Goal: Task Accomplishment & Management: Complete application form

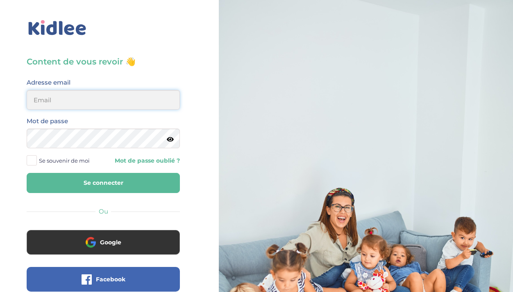
type input "[PERSON_NAME][EMAIL_ADDRESS][DOMAIN_NAME]"
click at [34, 162] on span at bounding box center [32, 160] width 10 height 10
click at [0, 0] on input "Se souvenir de moi" at bounding box center [0, 0] width 0 height 0
click at [58, 176] on button "Se connecter" at bounding box center [103, 183] width 153 height 20
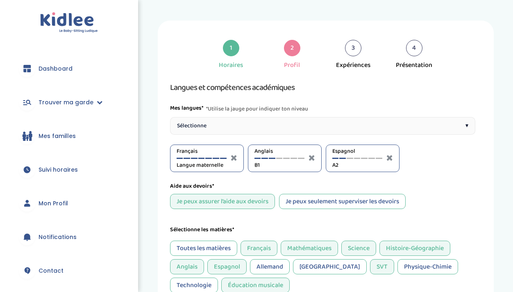
select select "Seconde"
select select "5eme"
select select "3eme"
select select "4eme"
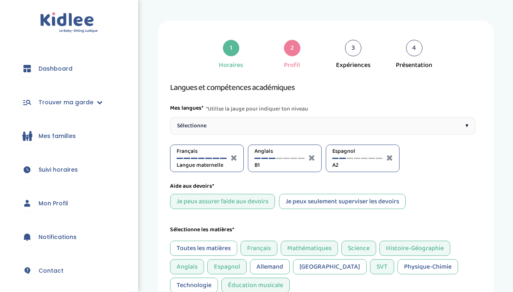
select select "4eme"
select select "3eme"
select select "Terminale"
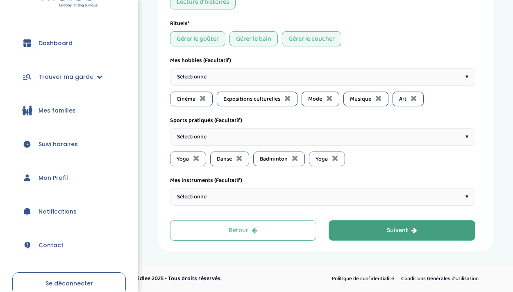
scroll to position [679, 0]
click at [392, 234] on div "Suivant" at bounding box center [402, 230] width 30 height 9
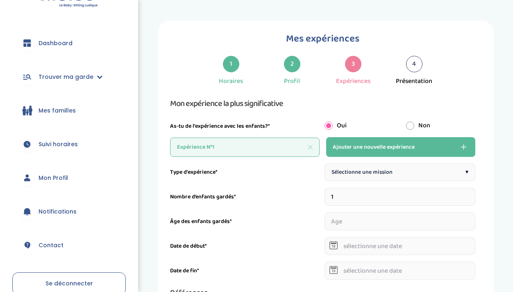
scroll to position [0, 0]
click at [350, 171] on span "Sélectionne une mission" at bounding box center [362, 172] width 61 height 9
